Goal: Information Seeking & Learning: Learn about a topic

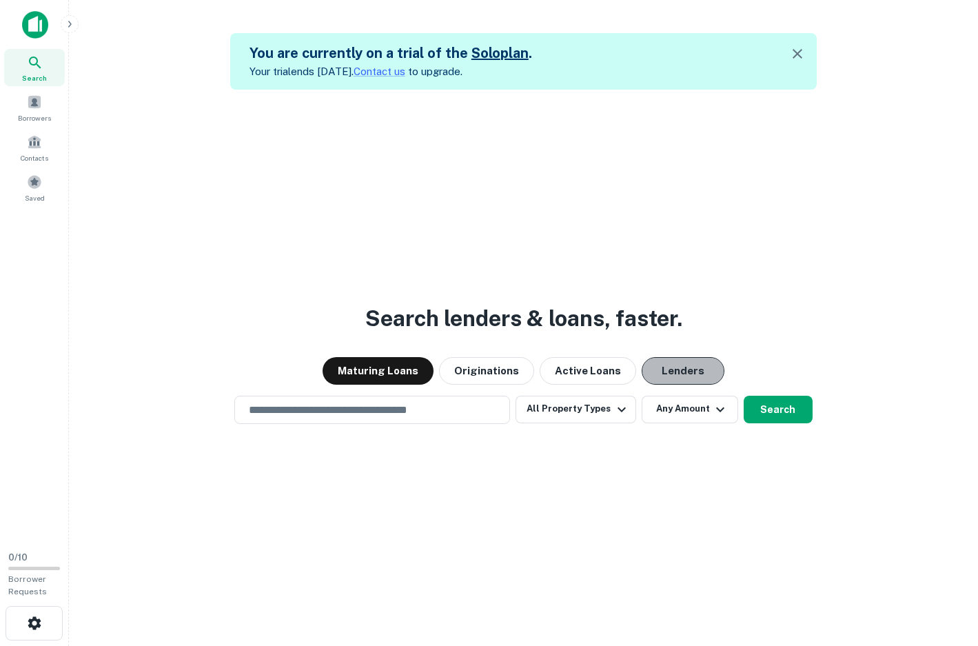
click at [683, 369] on button "Lenders" at bounding box center [683, 371] width 83 height 28
click at [450, 413] on div "​" at bounding box center [372, 410] width 276 height 28
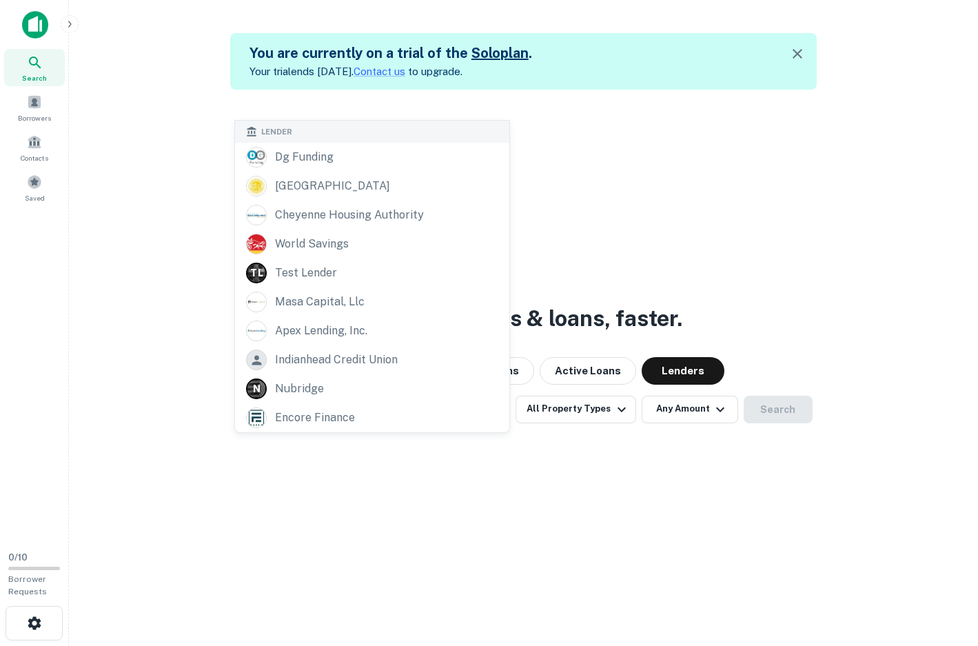
click at [332, 513] on div "Search lenders & loans, faster. Maturing Loans Originations Active Loans Lender…" at bounding box center [523, 413] width 887 height 646
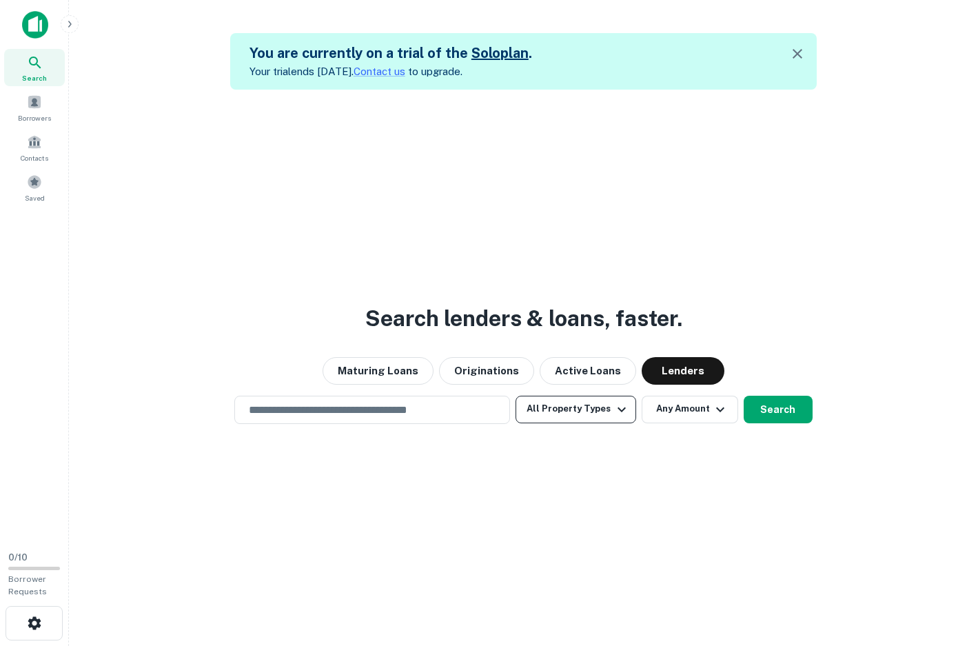
click at [598, 413] on button "All Property Types" at bounding box center [576, 410] width 120 height 28
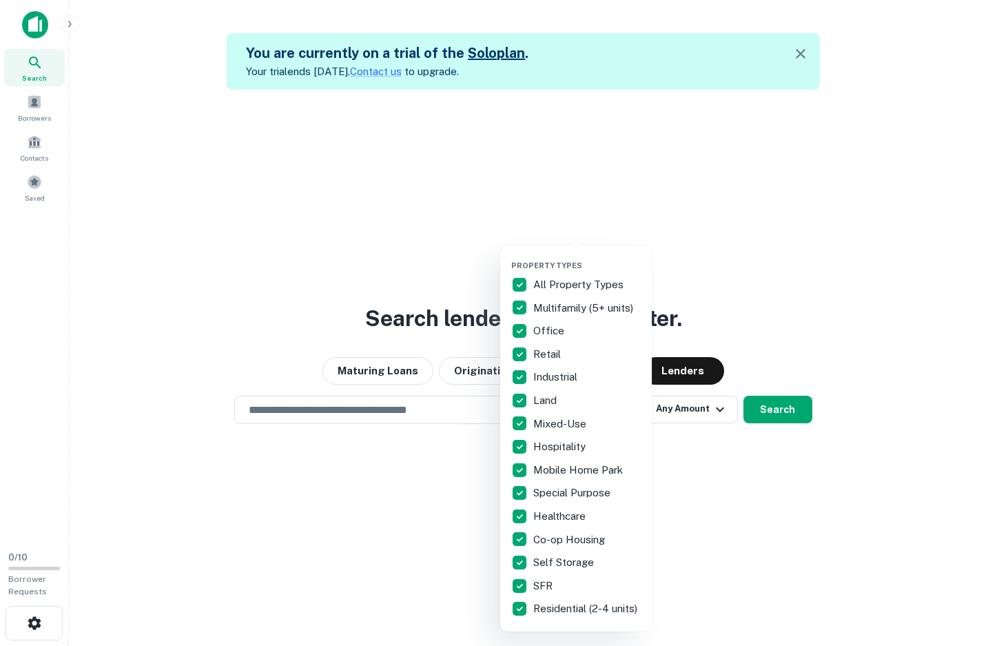
click at [700, 494] on div at bounding box center [494, 323] width 988 height 646
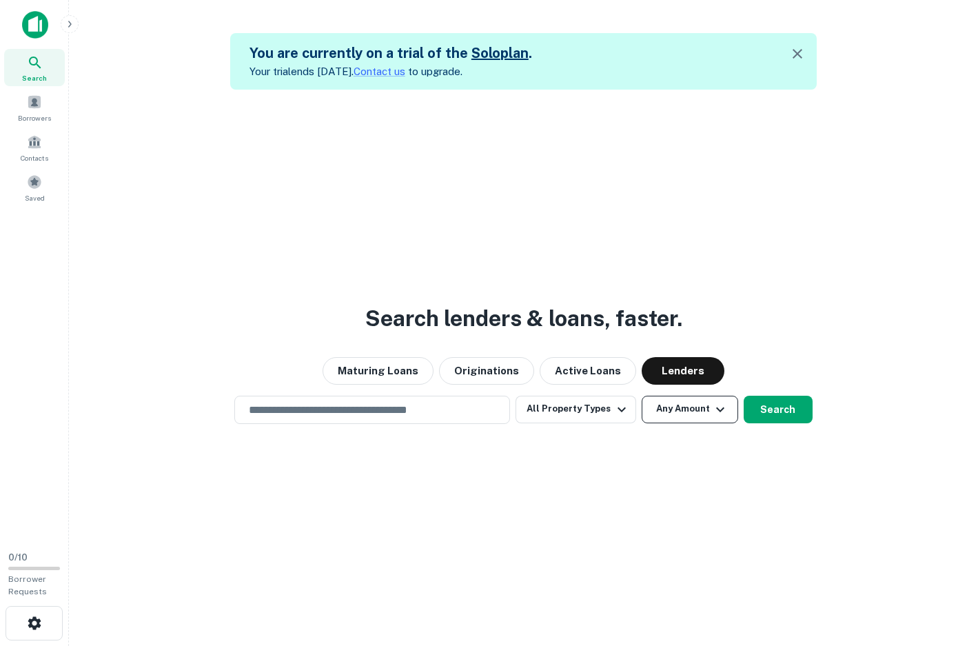
click at [715, 407] on icon "button" at bounding box center [720, 409] width 17 height 17
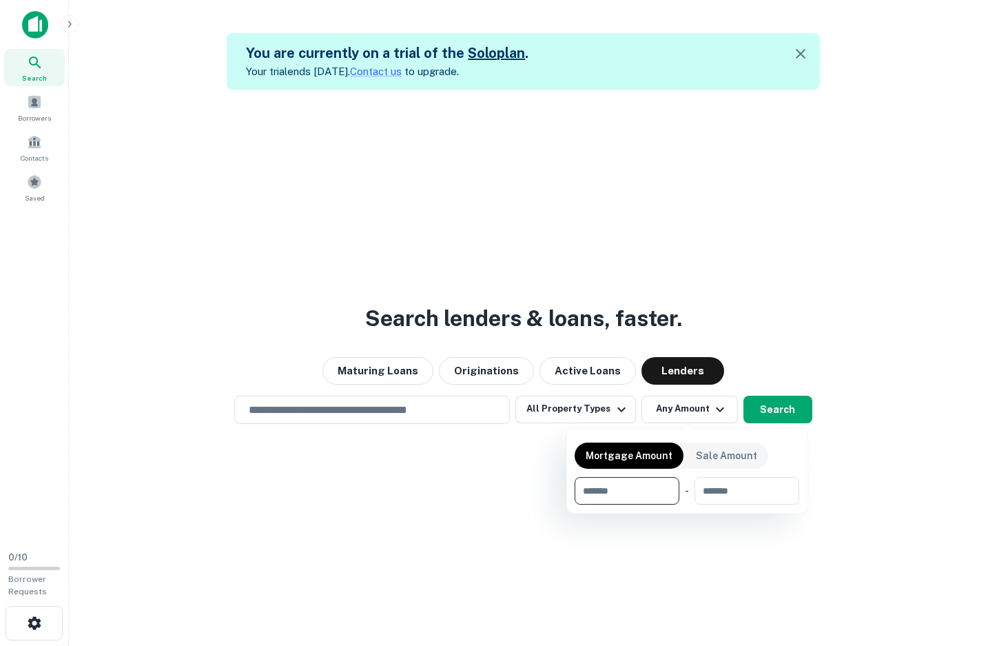
click at [476, 483] on div at bounding box center [494, 323] width 988 height 646
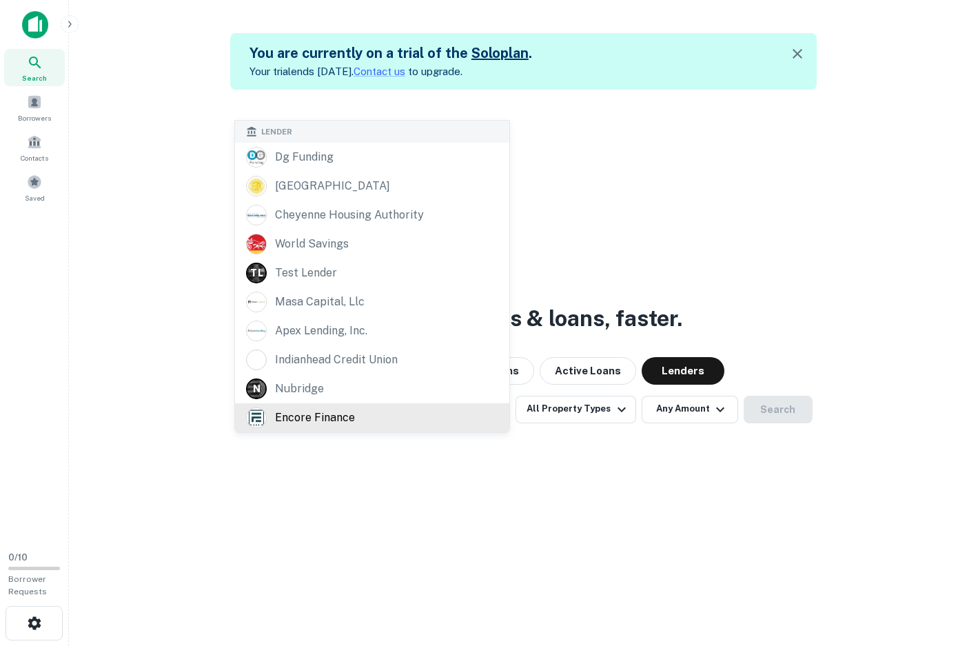
click at [411, 413] on div "​ Lender dg funding monroe county cheyenne housing authority world savings T L …" at bounding box center [372, 410] width 276 height 28
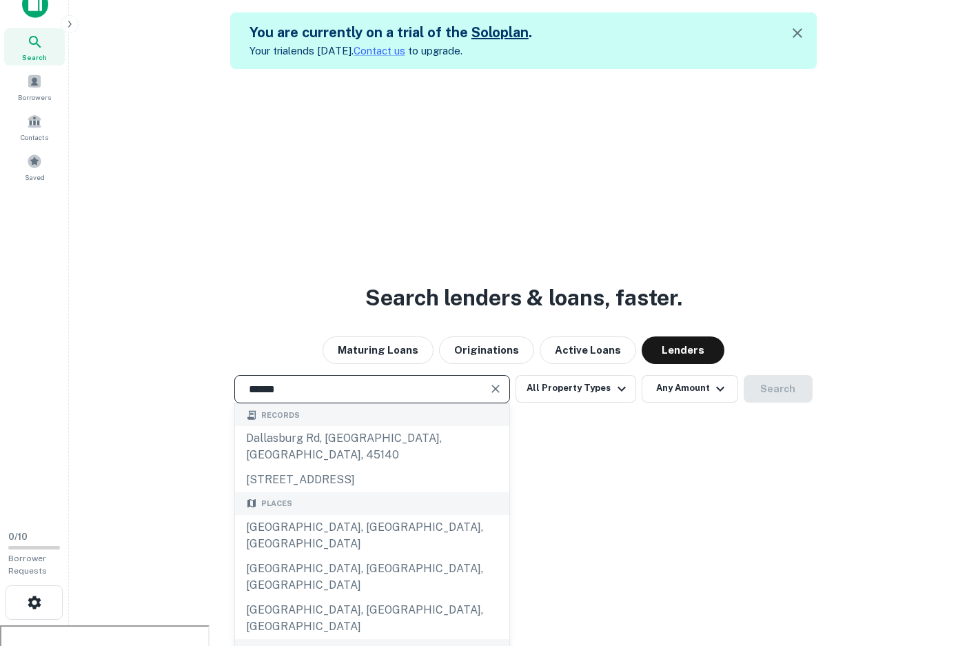
scroll to position [22, 0]
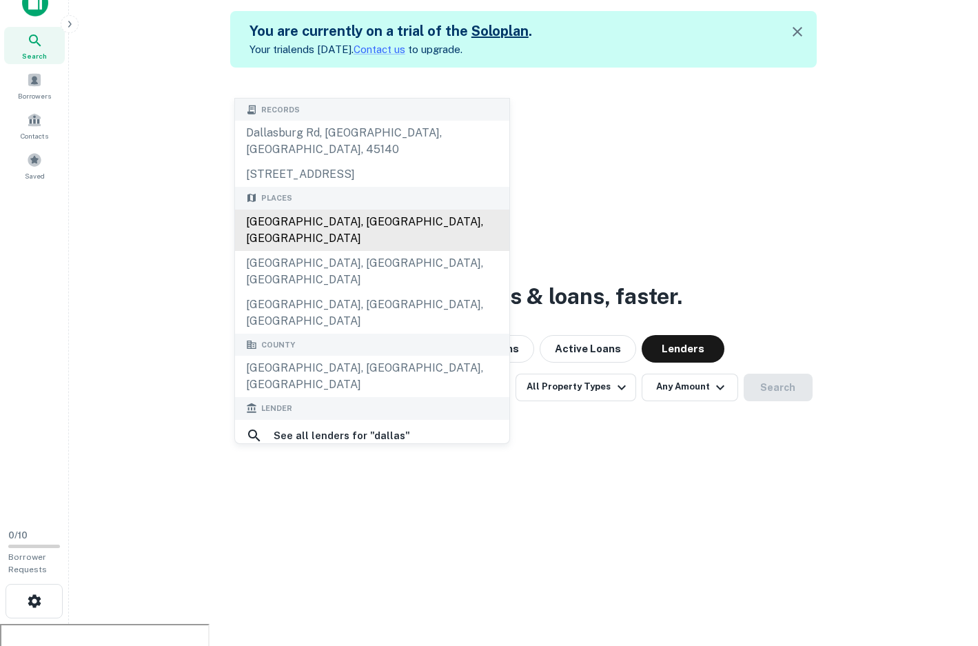
click at [307, 210] on div "[GEOGRAPHIC_DATA], [GEOGRAPHIC_DATA], [GEOGRAPHIC_DATA]" at bounding box center [372, 230] width 274 height 41
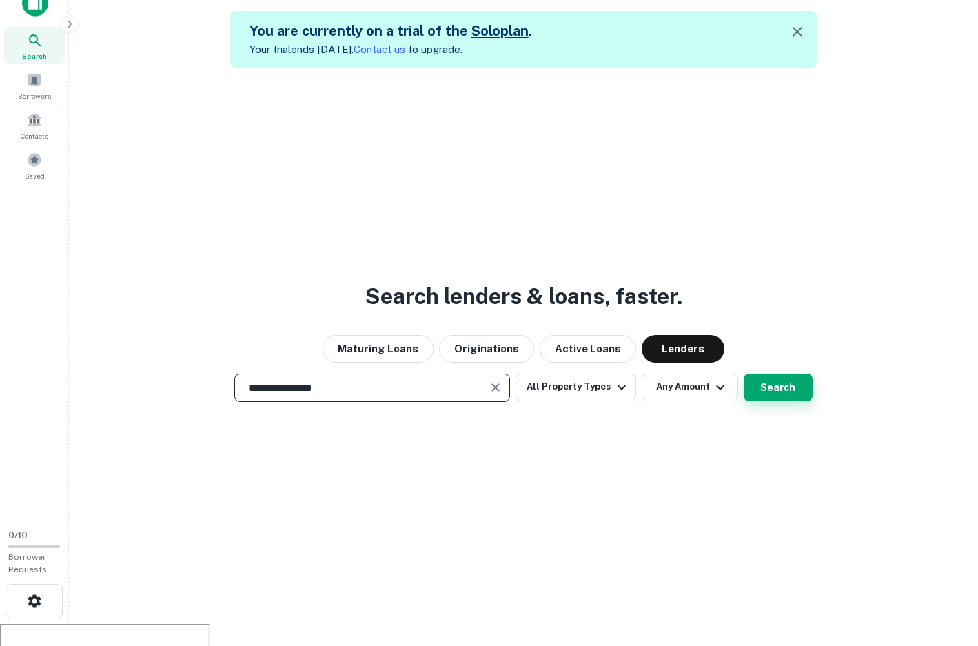
type input "**********"
click at [784, 395] on button "Search" at bounding box center [778, 388] width 69 height 28
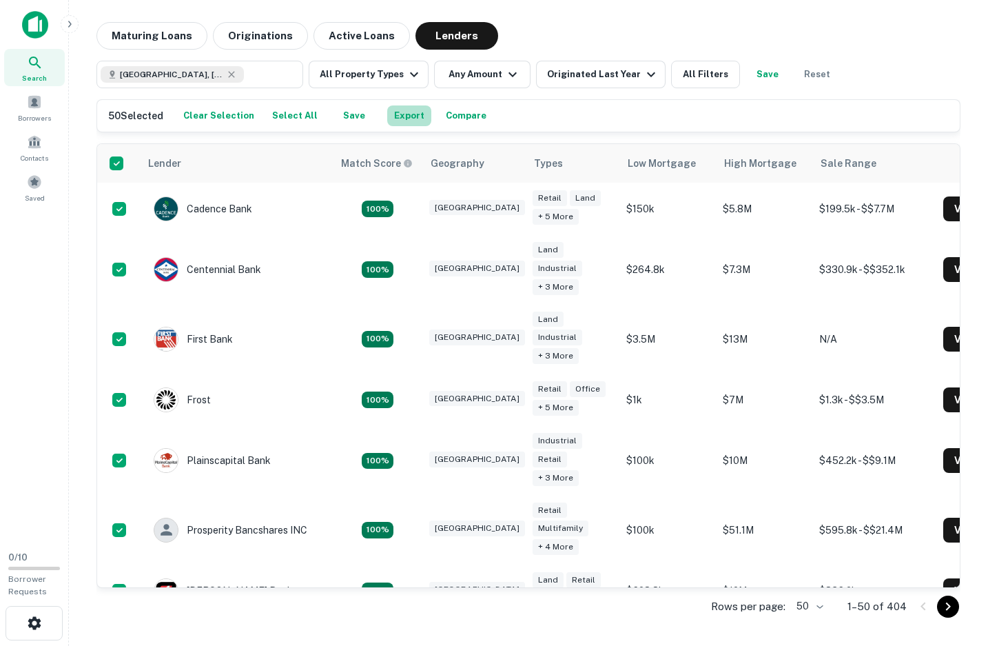
click at [399, 118] on button "Export" at bounding box center [409, 115] width 44 height 21
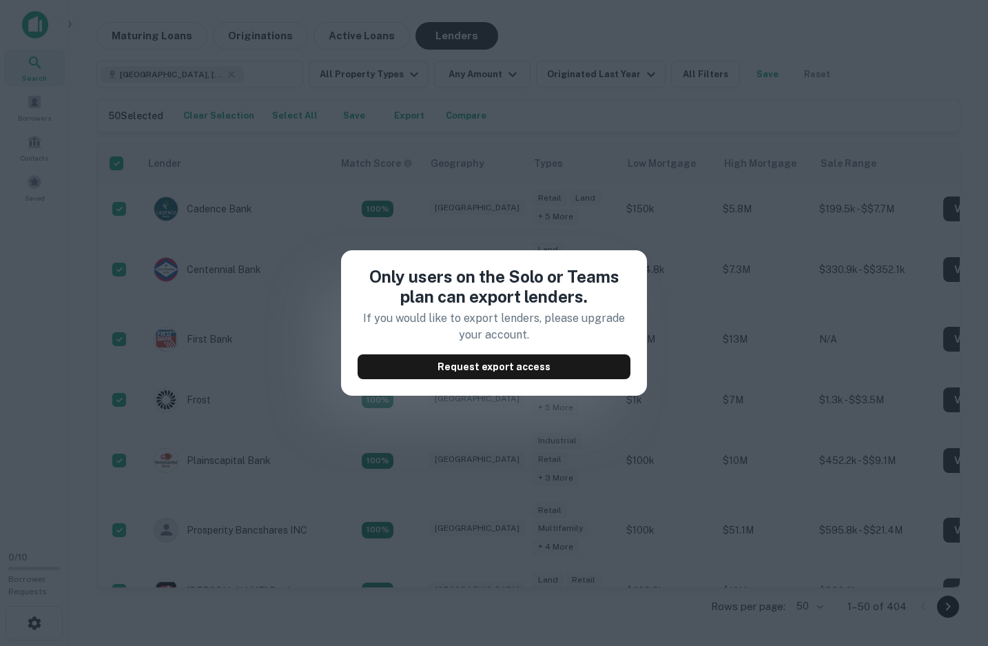
click at [595, 105] on div "Only users on the Solo or Teams plan can export lenders. If you would like to e…" at bounding box center [494, 323] width 988 height 646
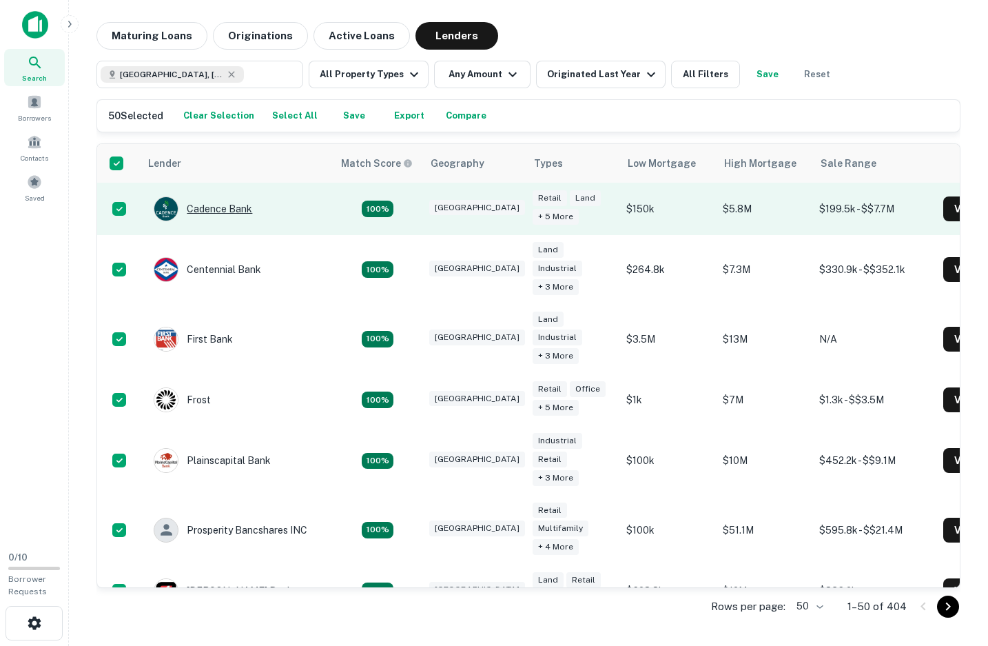
click at [227, 206] on div "Cadence Bank" at bounding box center [203, 208] width 99 height 25
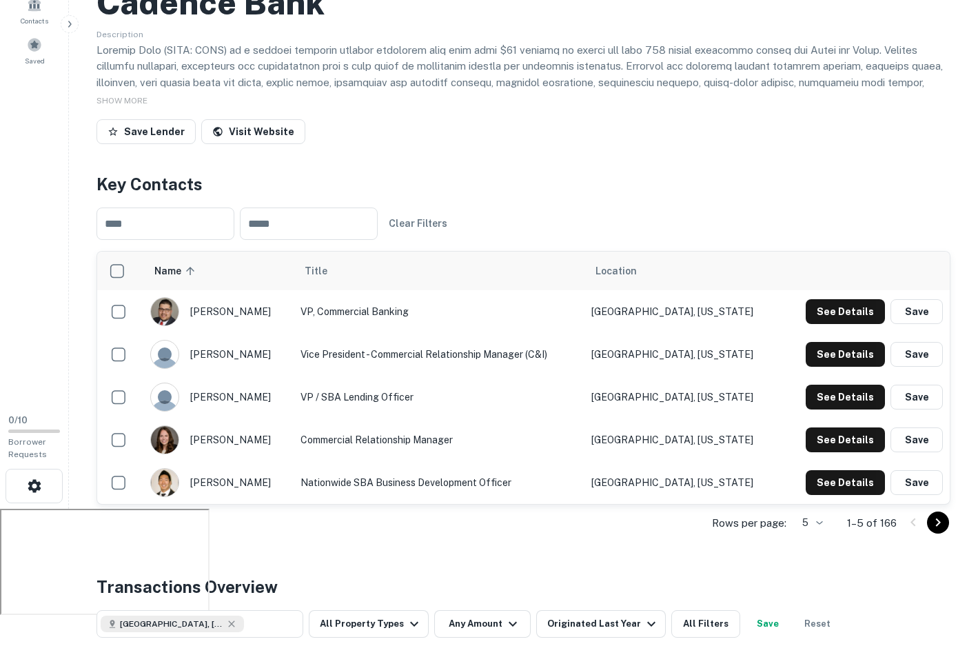
scroll to position [138, 0]
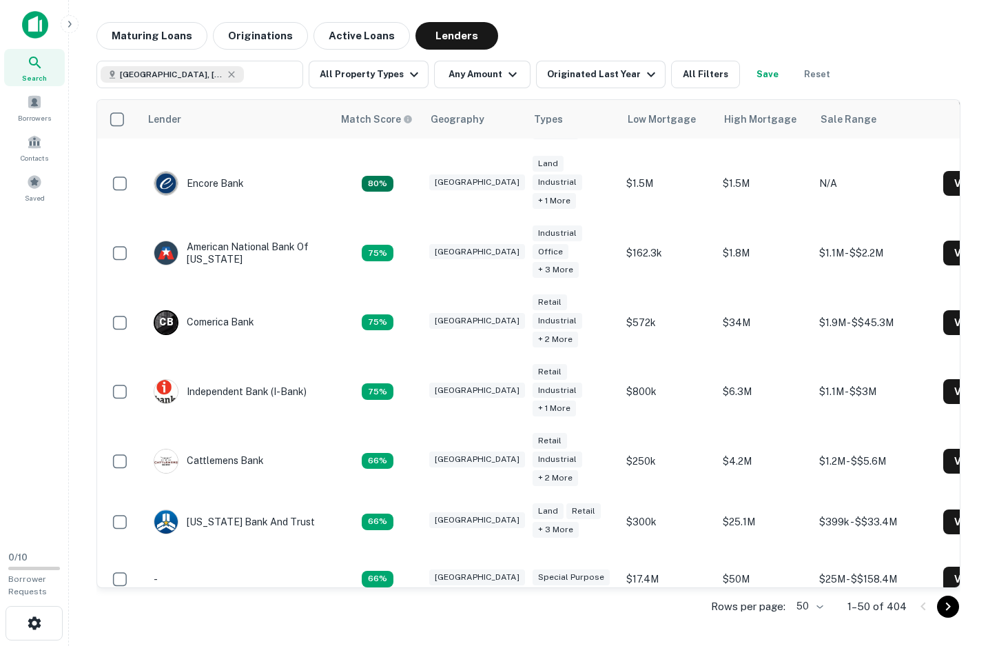
scroll to position [620, 0]
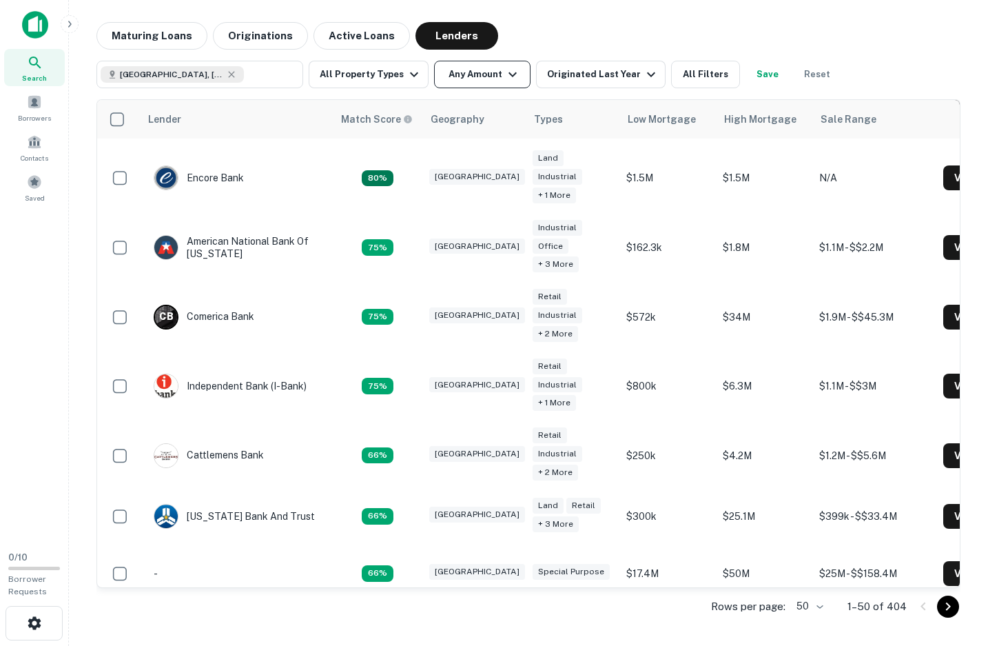
click at [474, 78] on button "Any Amount" at bounding box center [482, 75] width 96 height 28
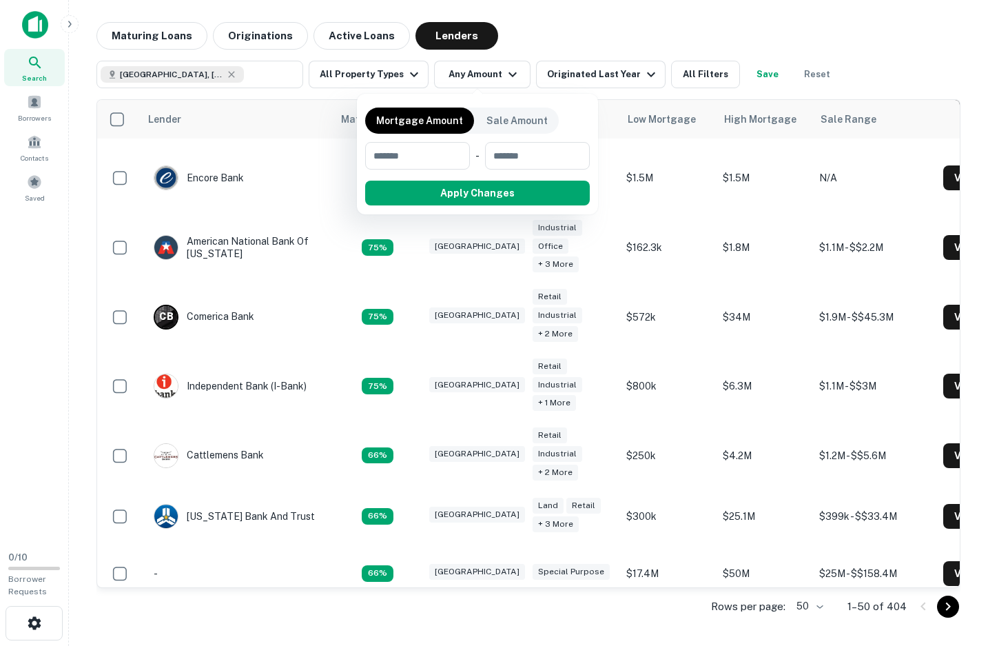
click at [410, 81] on div at bounding box center [494, 323] width 988 height 646
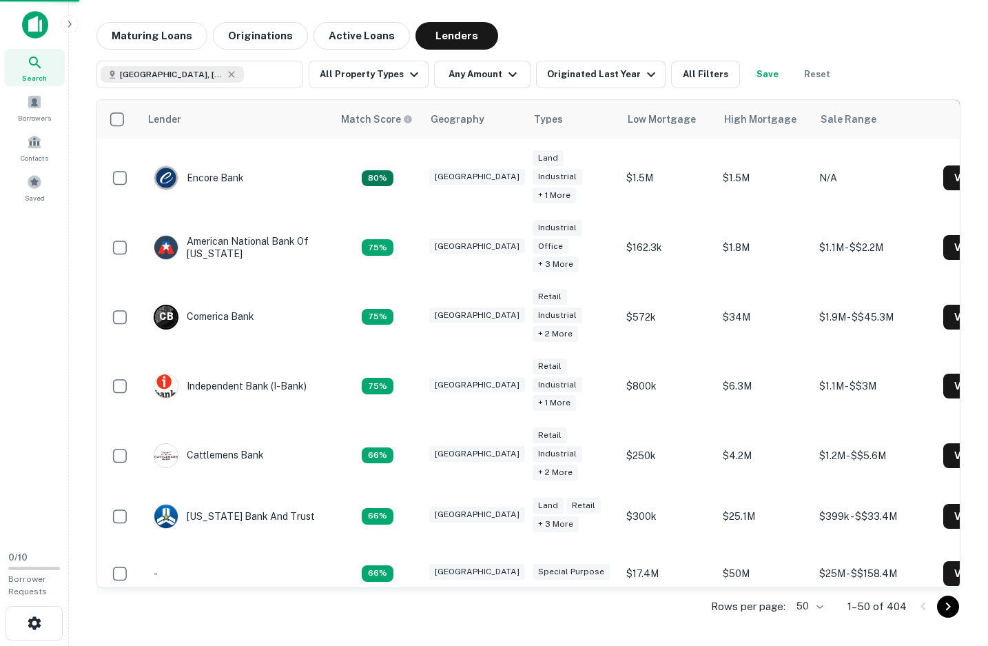
click at [405, 73] on div "Mortgage Amount Sale Amount ​ - ​ Apply Changes" at bounding box center [494, 323] width 988 height 646
click at [406, 73] on icon "button" at bounding box center [414, 74] width 17 height 17
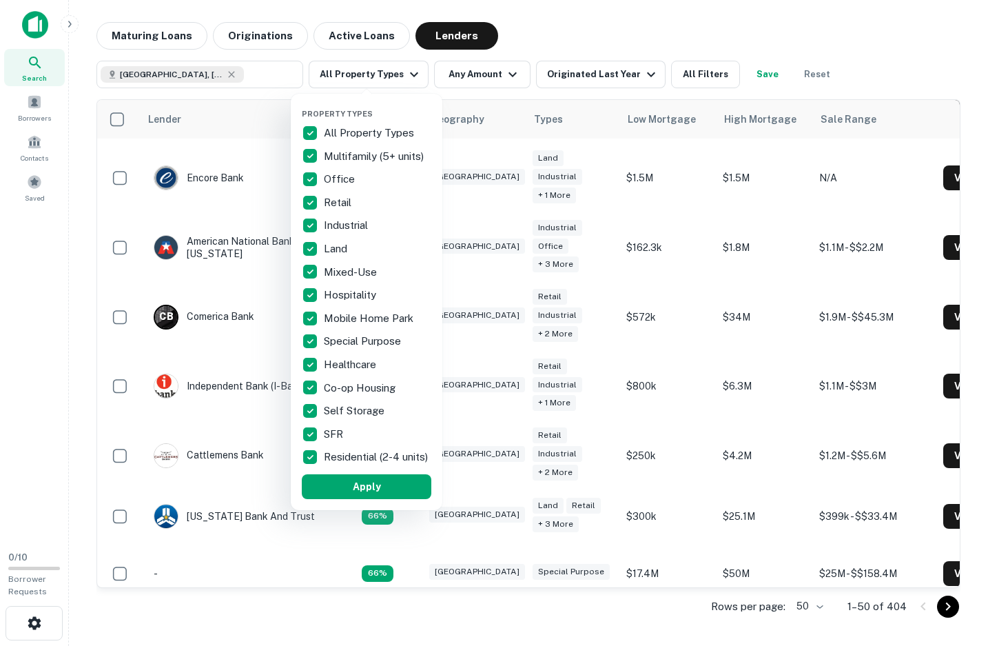
click at [613, 36] on div at bounding box center [494, 323] width 988 height 646
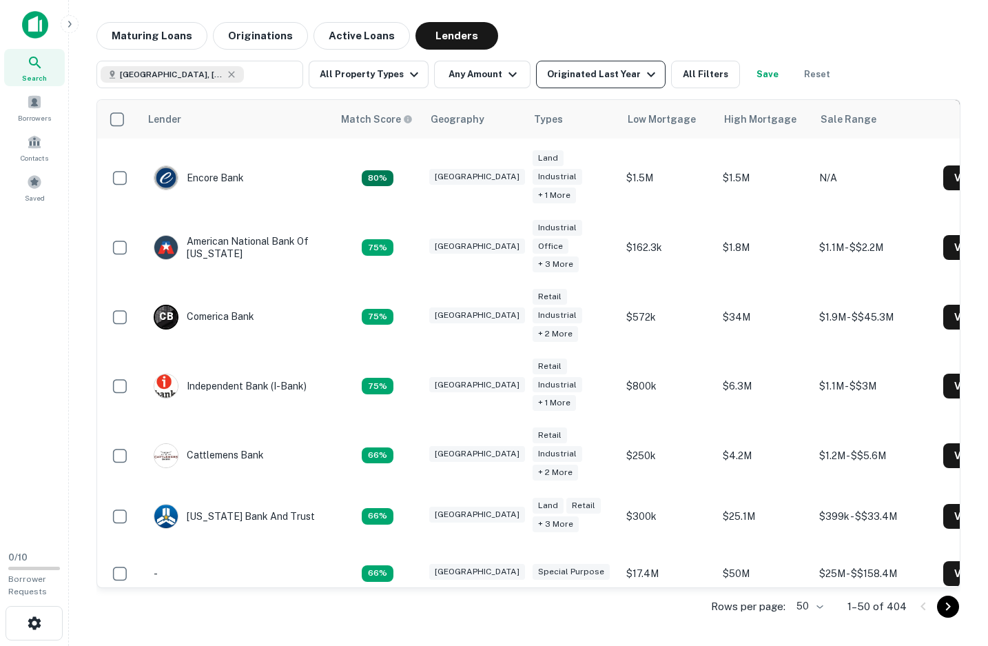
click at [643, 73] on icon "button" at bounding box center [651, 74] width 17 height 17
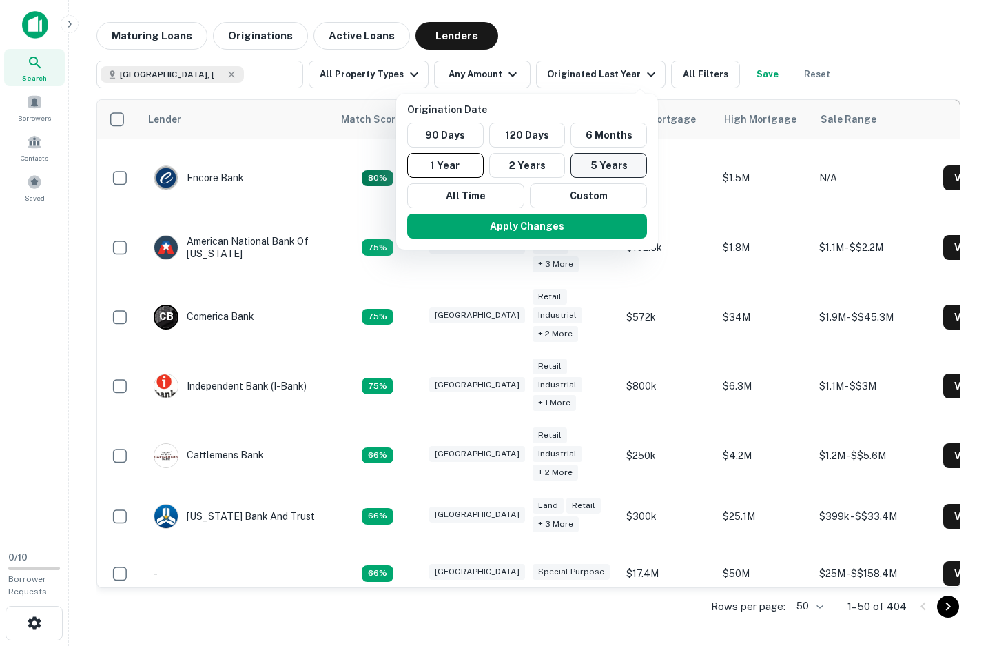
click at [599, 164] on button "5 Years" at bounding box center [609, 165] width 77 height 25
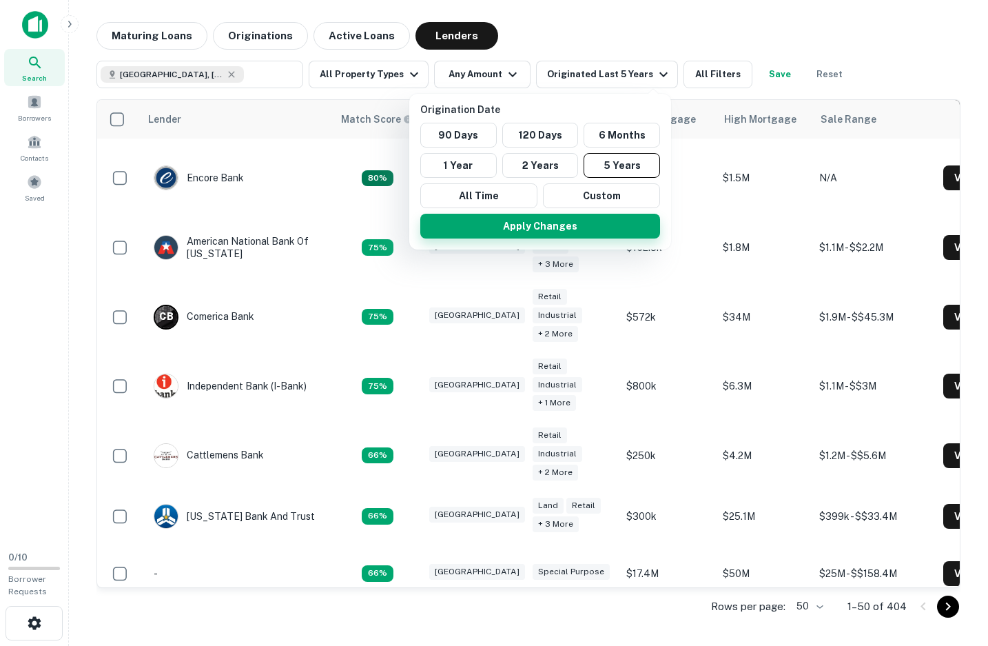
click at [532, 221] on button "Apply Changes" at bounding box center [540, 226] width 240 height 25
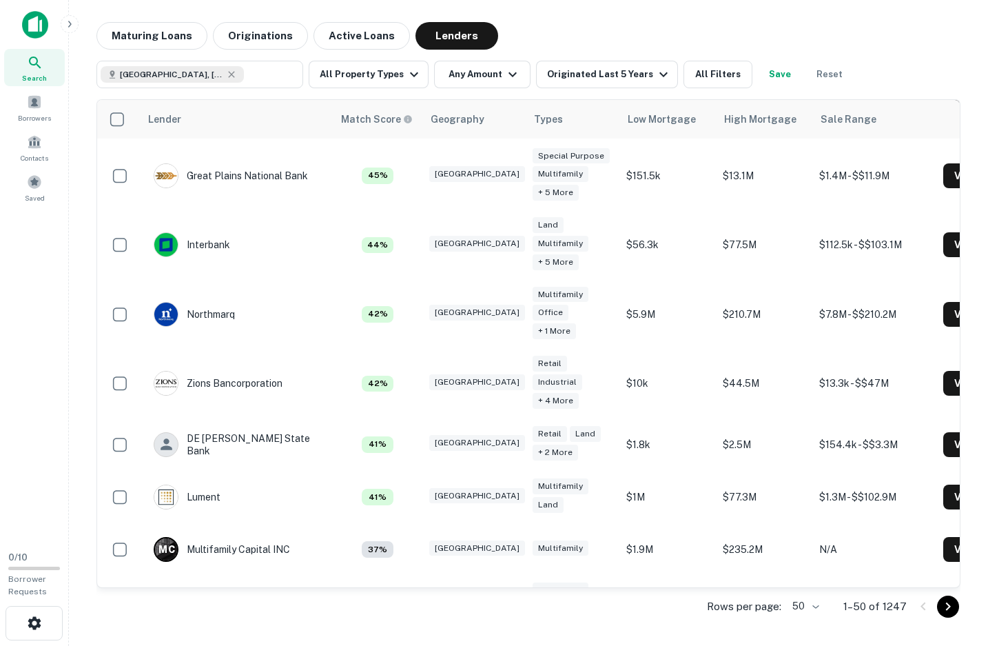
scroll to position [2680, 0]
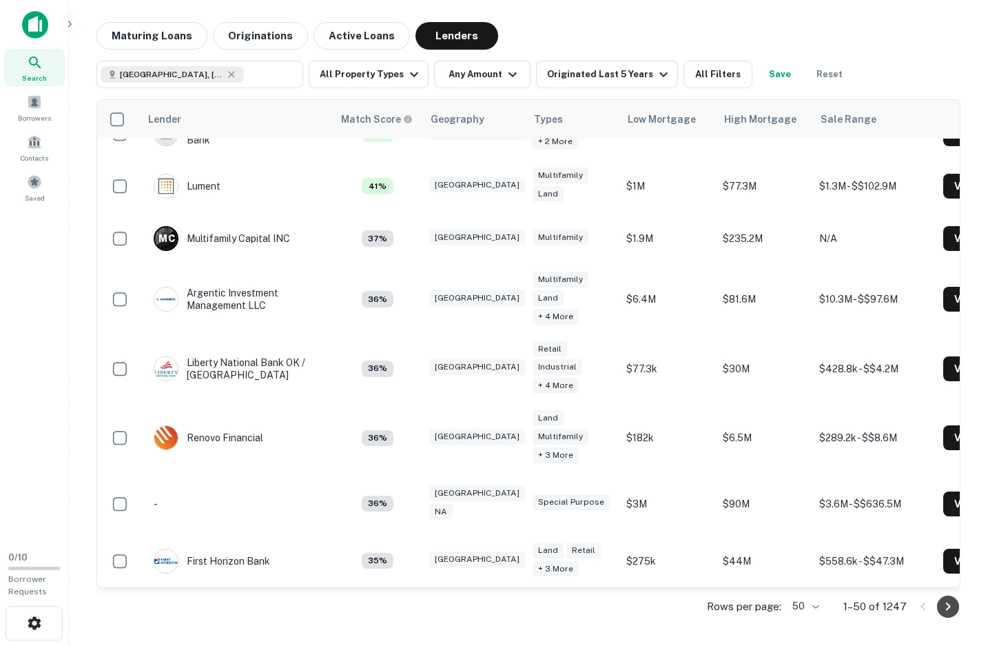
click at [947, 604] on icon "Go to next page" at bounding box center [948, 606] width 5 height 8
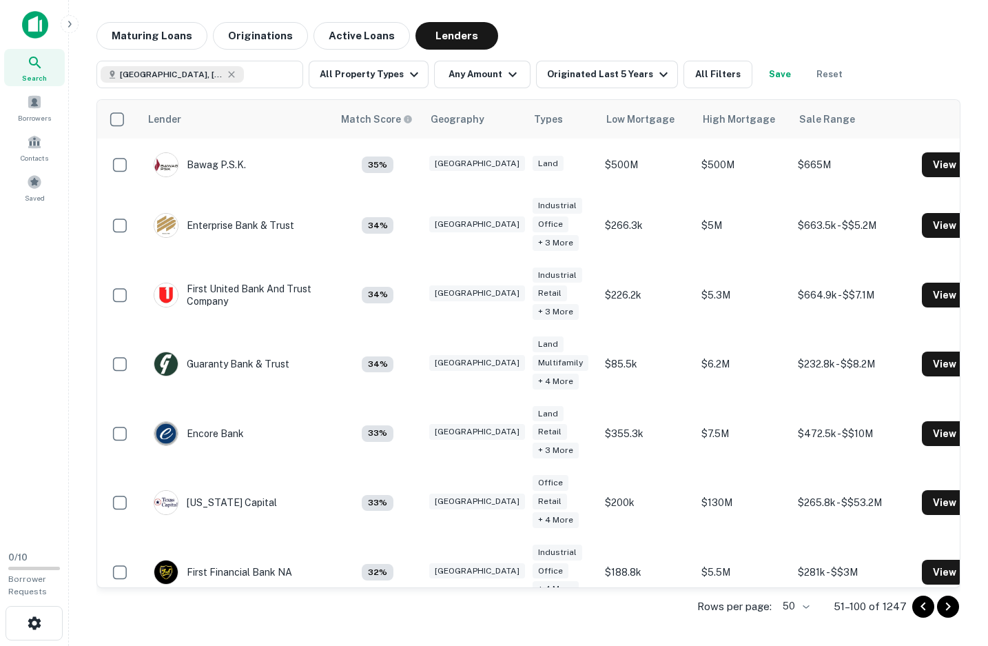
click at [920, 607] on icon "Go to previous page" at bounding box center [923, 606] width 17 height 17
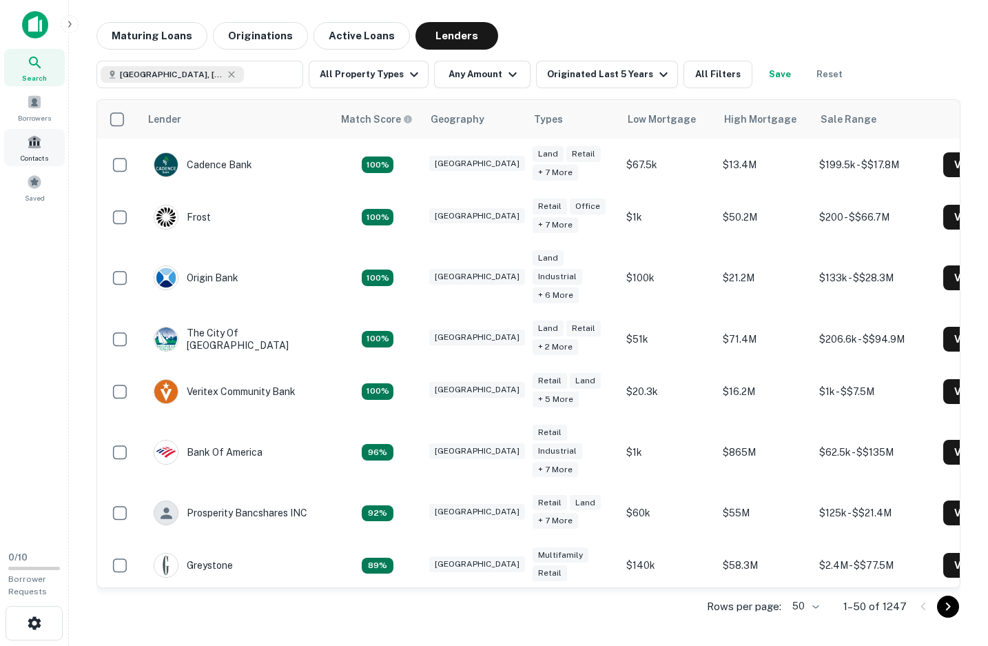
click at [35, 152] on div "Contacts" at bounding box center [34, 147] width 61 height 37
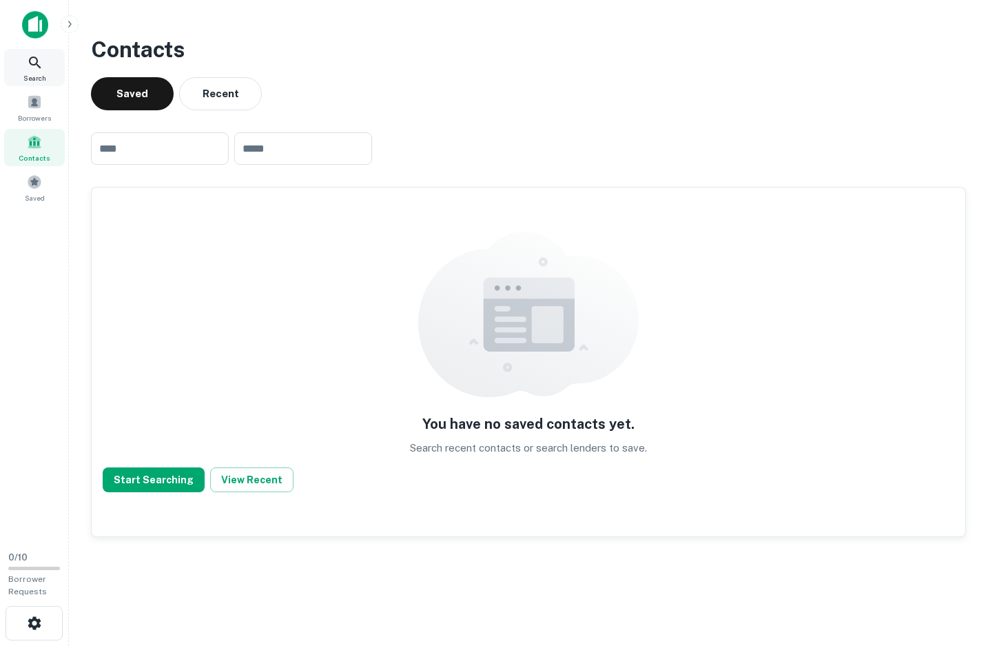
click at [34, 69] on icon at bounding box center [35, 62] width 17 height 17
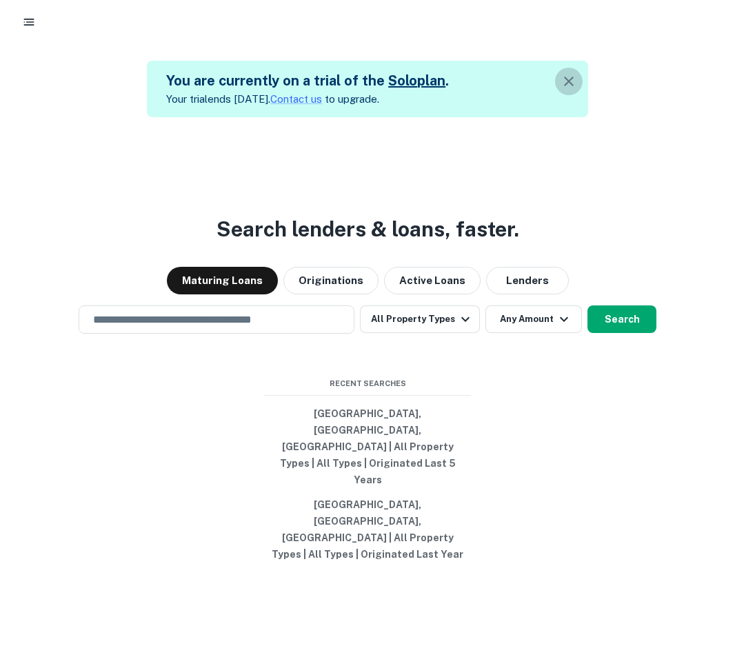
drag, startPoint x: 569, startPoint y: 80, endPoint x: 434, endPoint y: 119, distance: 141.3
click at [549, 134] on div "You are currently on a trial of the Solo plan . Your trial ends [DATE]. Contact…" at bounding box center [367, 373] width 735 height 646
click at [303, 99] on link "Contact us" at bounding box center [296, 99] width 52 height 12
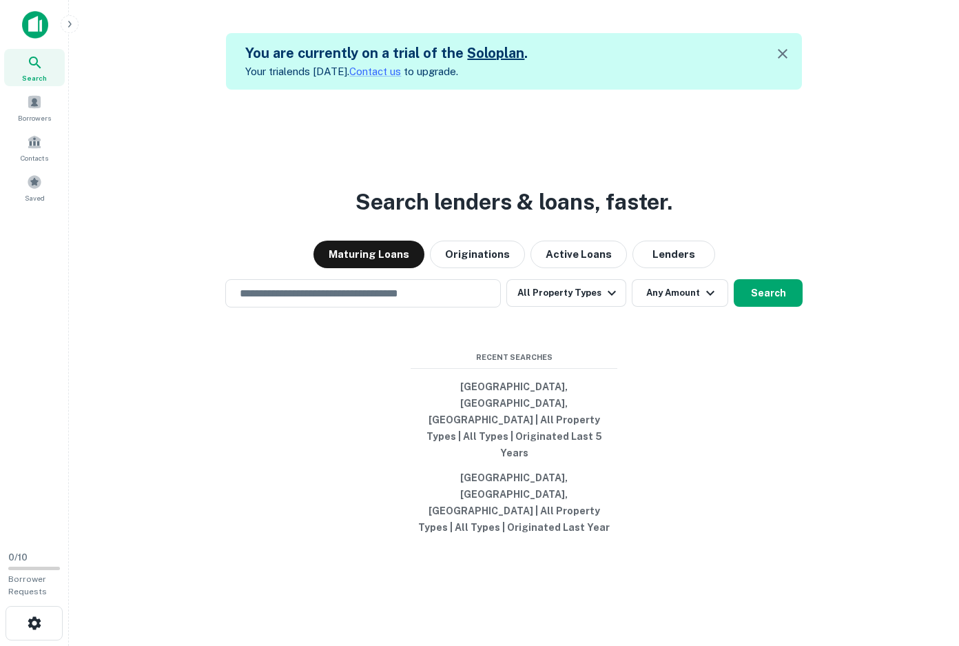
click at [487, 52] on link "Solo plan" at bounding box center [495, 53] width 57 height 17
